Goal: Communication & Community: Answer question/provide support

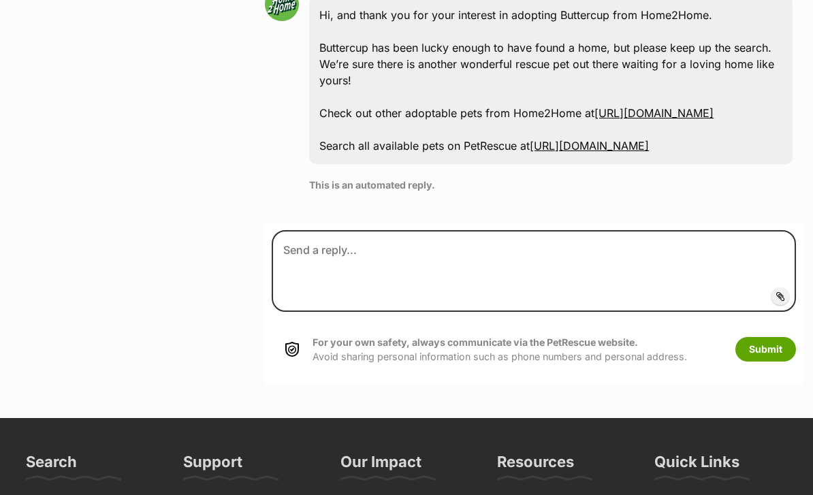
scroll to position [3378, 0]
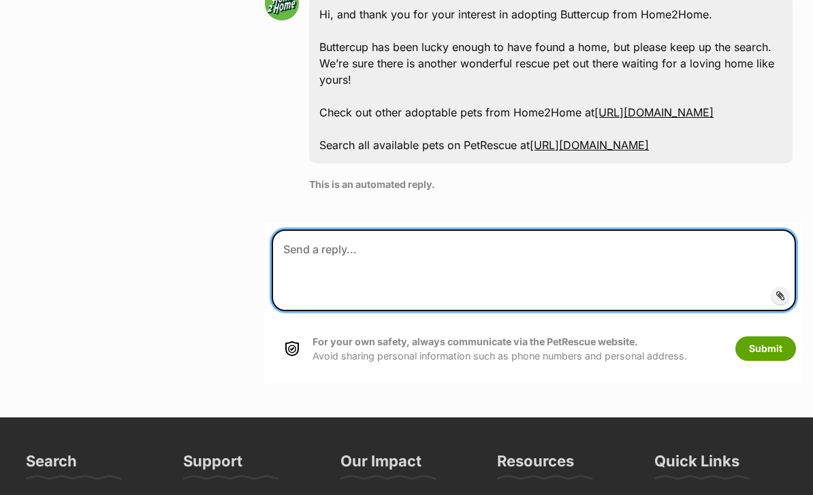
click at [336, 230] on textarea at bounding box center [534, 270] width 524 height 82
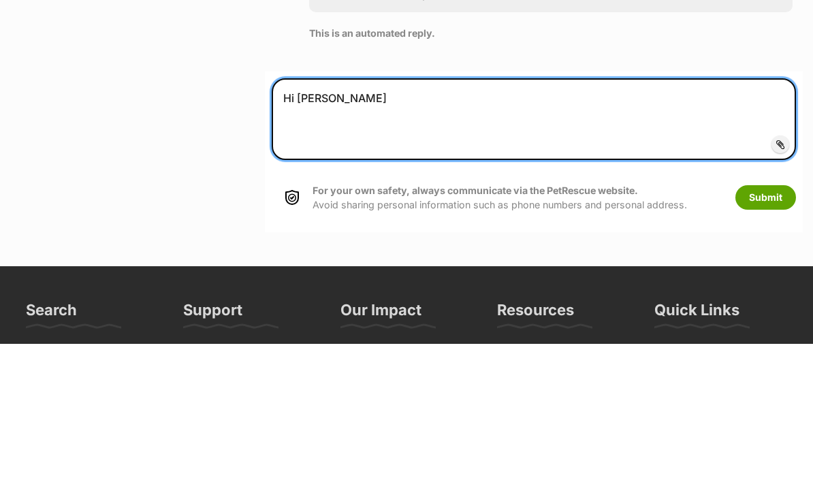
type textarea "Hi [PERSON_NAME]"
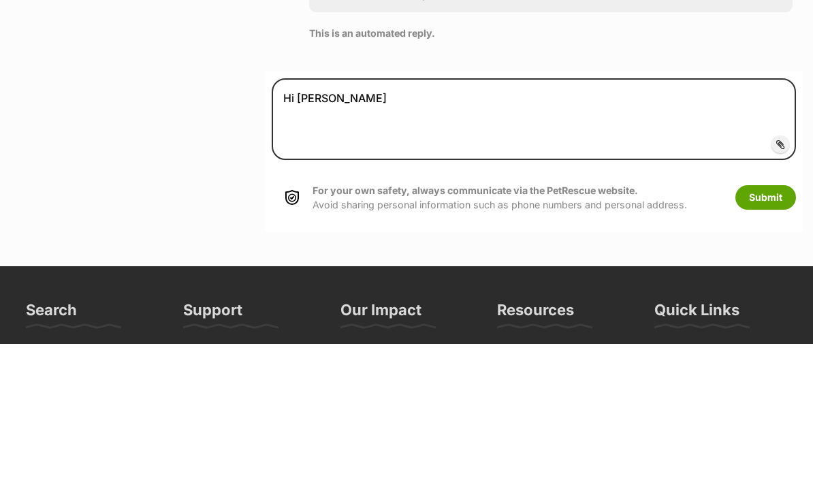
click at [755, 337] on button "Submit" at bounding box center [765, 349] width 61 height 25
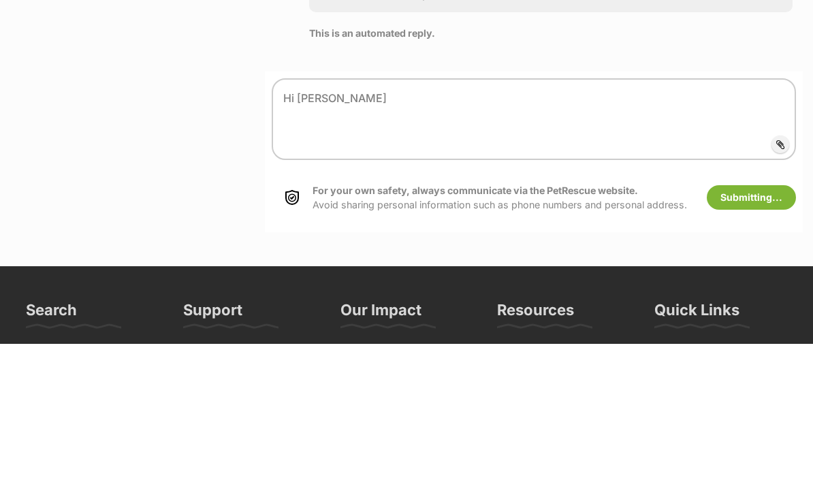
scroll to position [3529, 0]
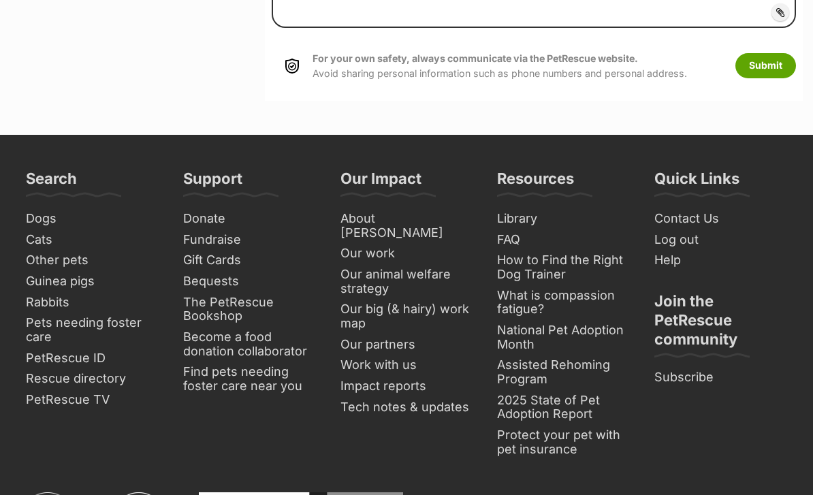
scroll to position [3581, 0]
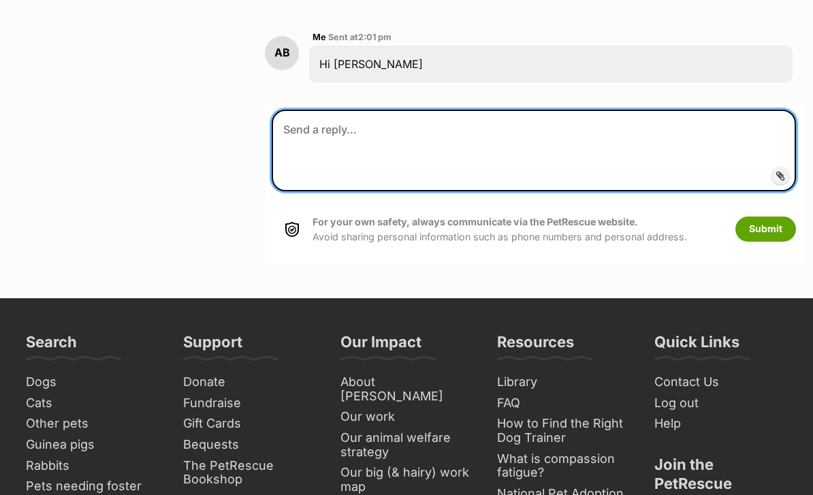
click at [375, 112] on textarea at bounding box center [534, 151] width 524 height 82
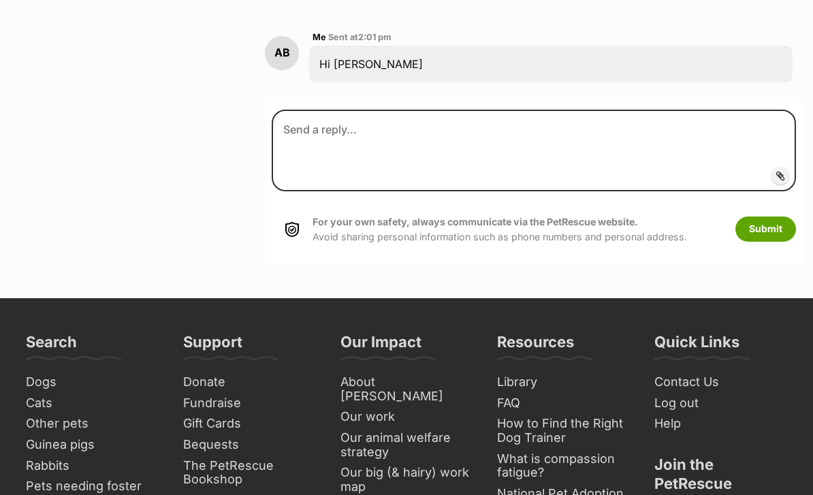
click at [393, 46] on div "Hi [PERSON_NAME]" at bounding box center [550, 64] width 483 height 37
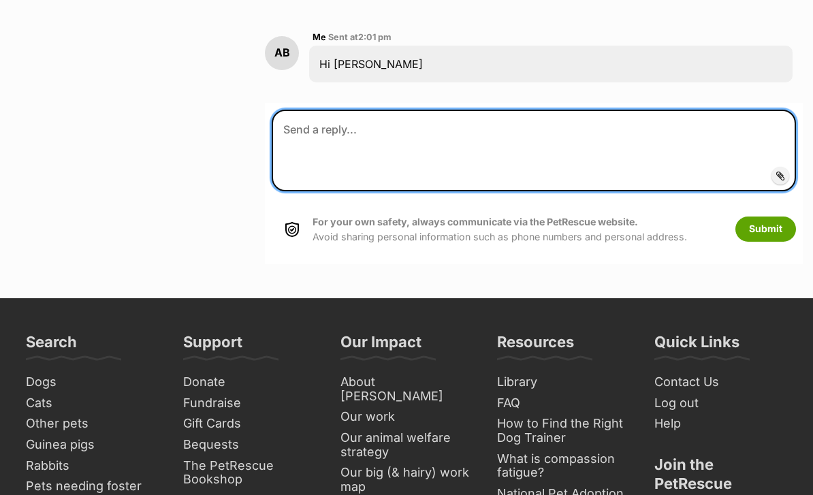
click at [302, 115] on textarea at bounding box center [534, 151] width 524 height 82
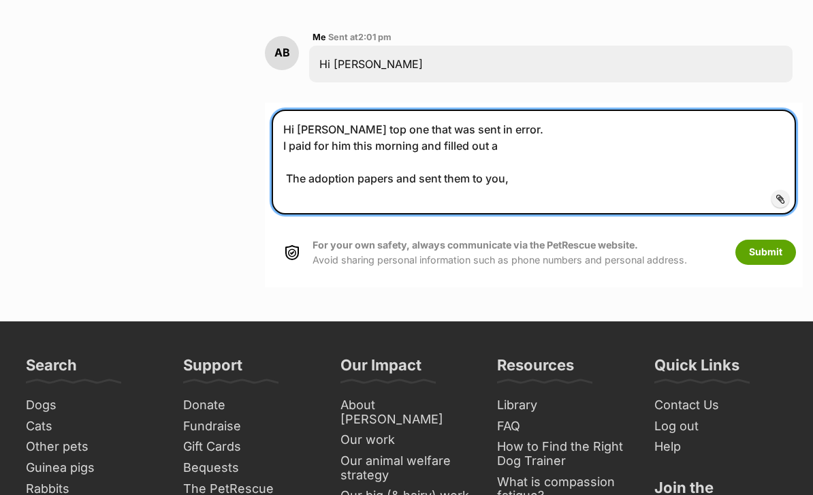
click at [304, 172] on textarea "Hi [PERSON_NAME] top one that was sent in error. I paid for him this morning an…" at bounding box center [534, 162] width 524 height 105
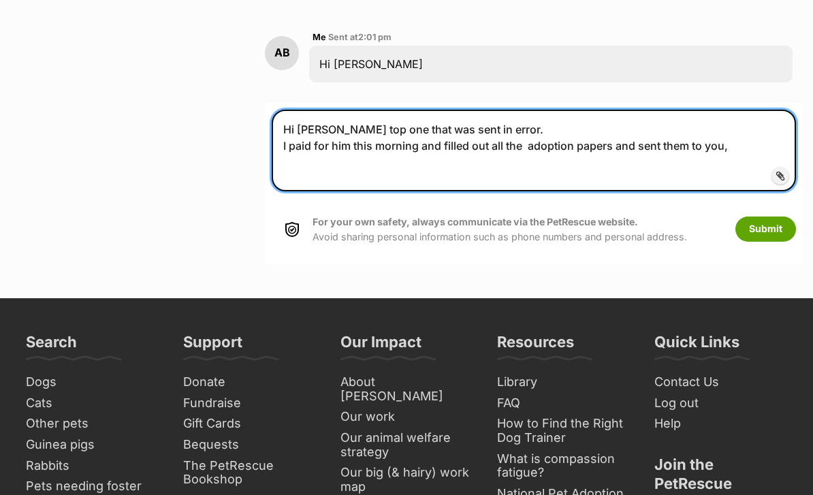
click at [732, 151] on textarea "Hi [PERSON_NAME] top one that was sent in error. I paid for him this morning an…" at bounding box center [534, 151] width 524 height 82
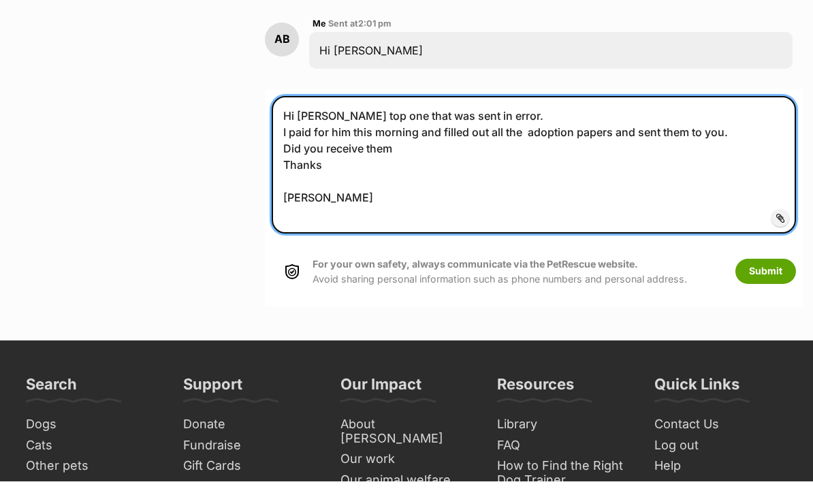
click at [356, 110] on textarea "Hi [PERSON_NAME] top one that was sent in error. I paid for him this morning an…" at bounding box center [534, 178] width 524 height 137
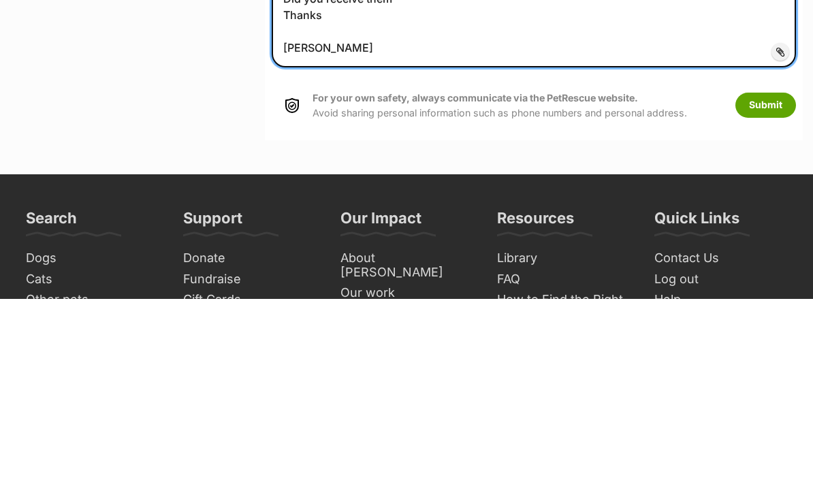
type textarea "Hi [PERSON_NAME] Ignore top one that was sent in error. I paid for him this mor…"
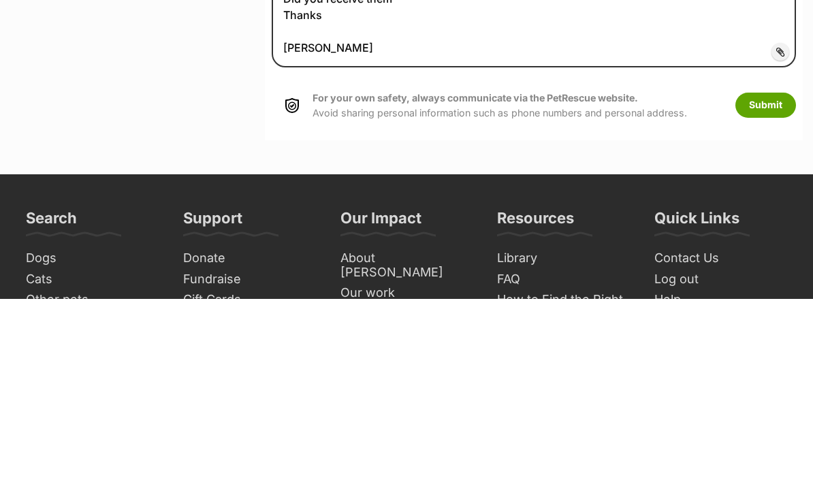
click at [764, 289] on button "Submit" at bounding box center [765, 301] width 61 height 25
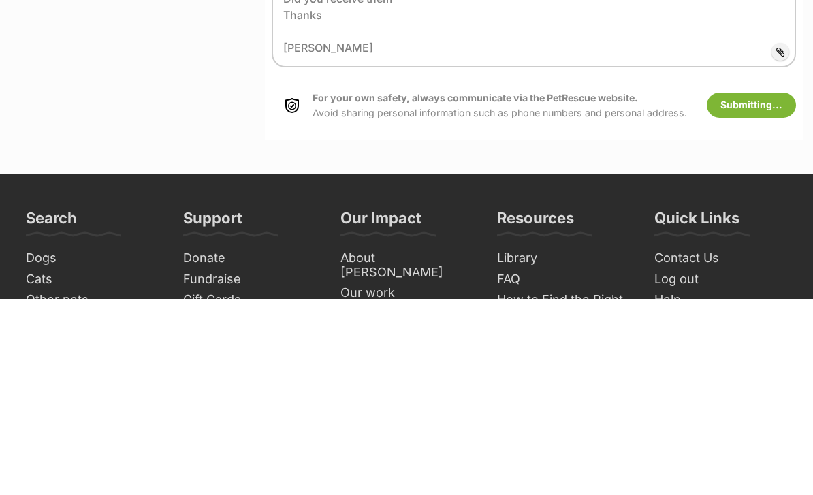
scroll to position [3777, 0]
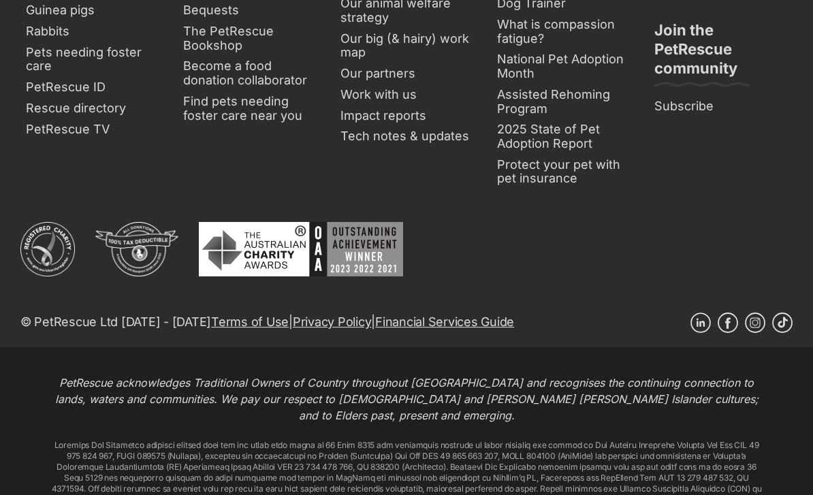
scroll to position [4280, 0]
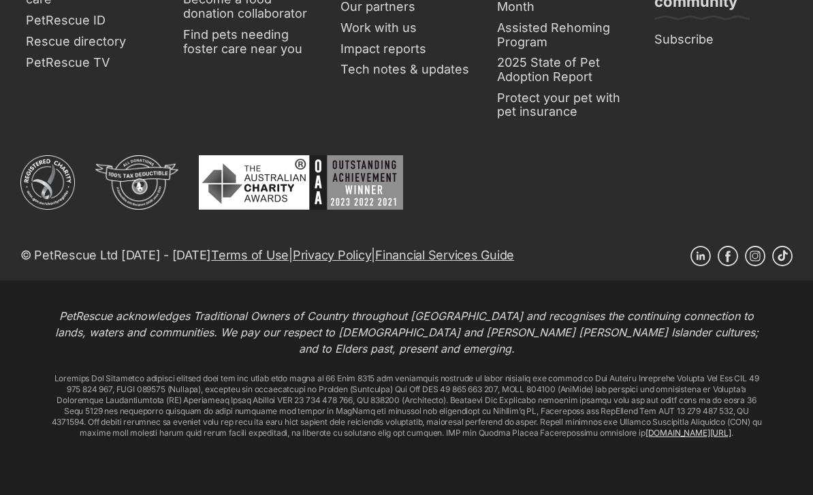
click at [766, 280] on div "PetRescue acknowledges Traditional Owners of Country throughout Australia and r…" at bounding box center [406, 408] width 813 height 256
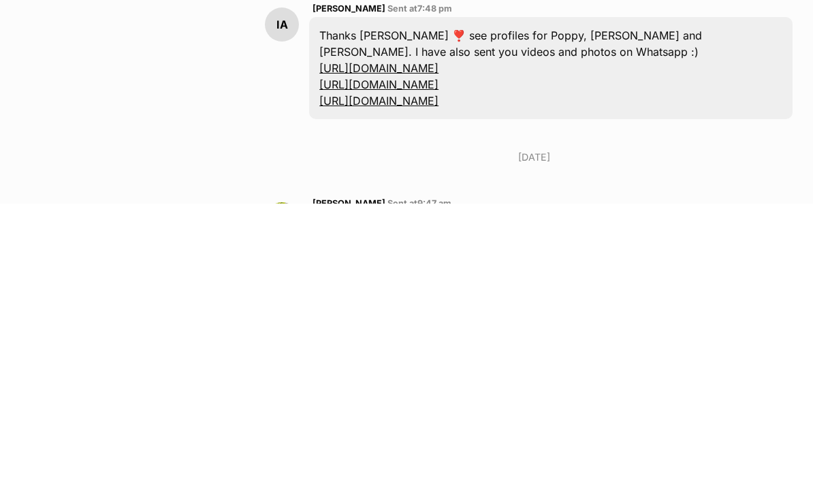
scroll to position [3367, 0]
